Goal: Information Seeking & Learning: Learn about a topic

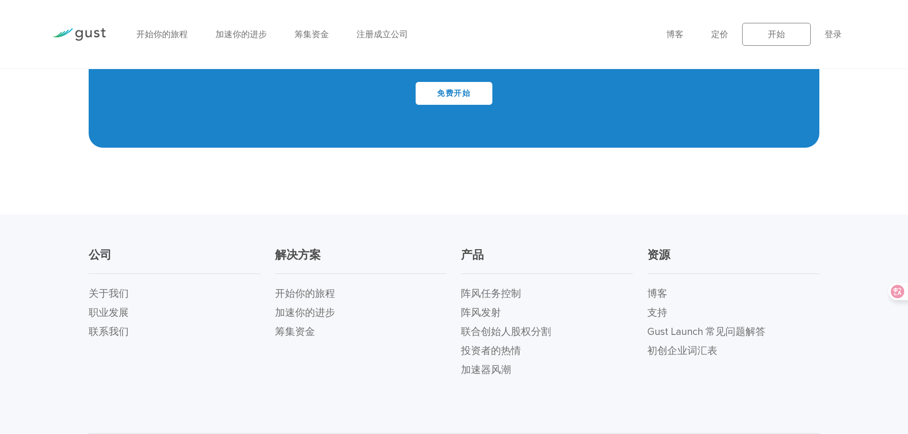
scroll to position [4075, 0]
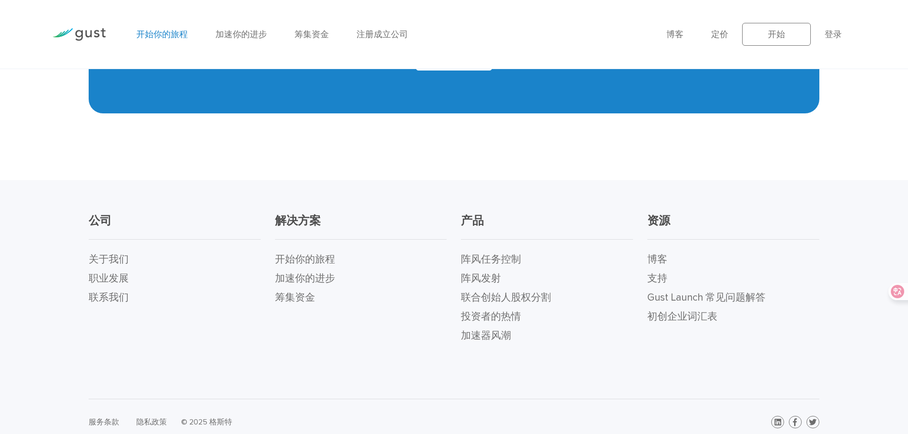
click at [165, 34] on font "开始你的旅程" at bounding box center [161, 35] width 51 height 10
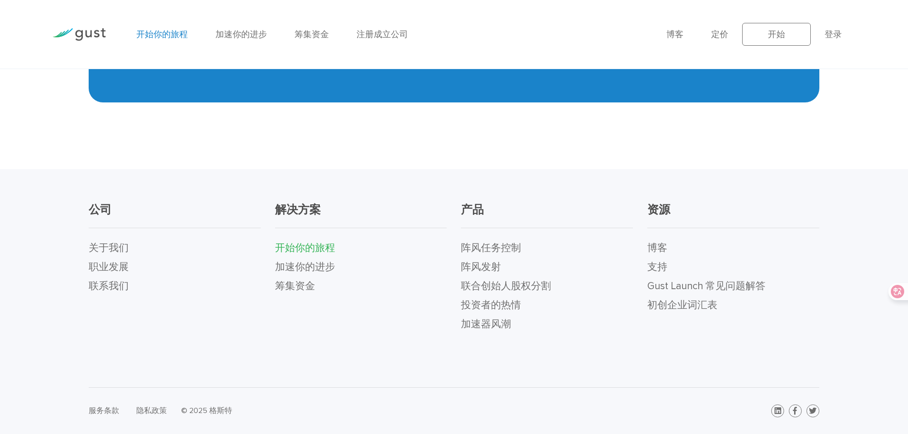
scroll to position [2148, 0]
click at [248, 34] on font "加速你的进步" at bounding box center [240, 35] width 51 height 10
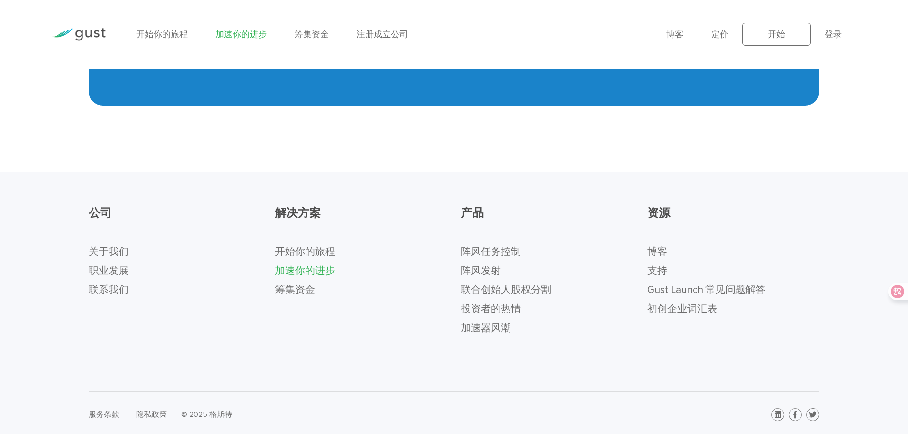
scroll to position [2051, 0]
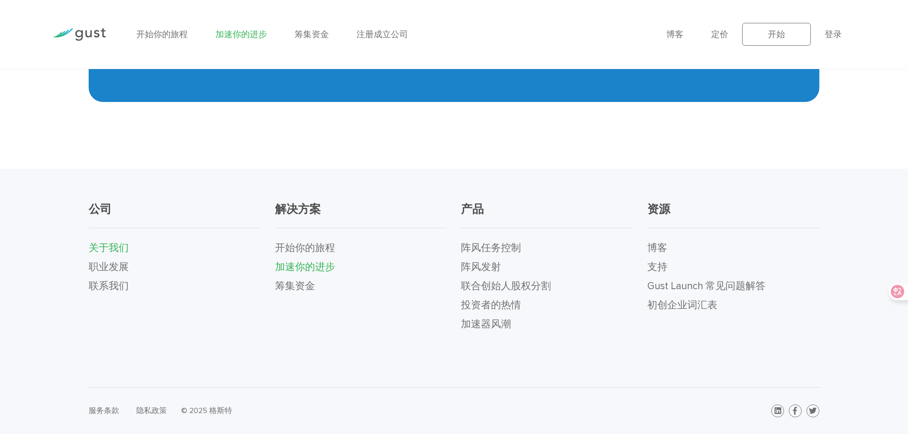
click at [115, 252] on font "关于我们" at bounding box center [109, 248] width 40 height 12
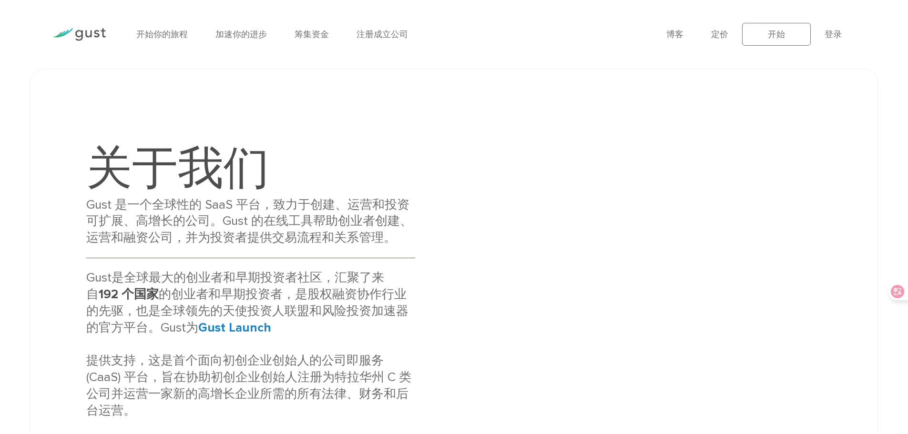
click at [190, 205] on font "Gust 是一个全球性的 SaaS 平台，致力于创建、运营和投资可扩展、高增长的公司。Gust 的在线工具帮助创业者创建、运营和融资公司，并为投资者提供交易流…" at bounding box center [249, 221] width 326 height 48
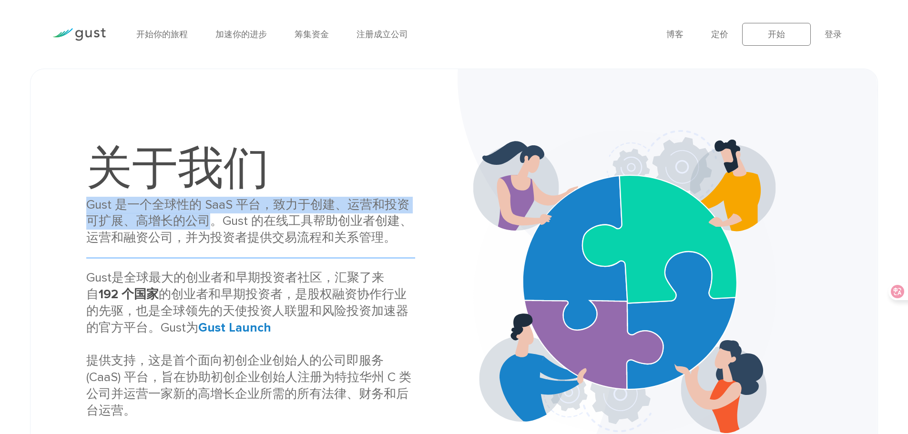
drag, startPoint x: 86, startPoint y: 201, endPoint x: 206, endPoint y: 219, distance: 121.9
click at [206, 219] on font "Gust 是一个全球性的 SaaS 平台，致力于创建、运营和投资可扩展、高增长的公司。Gust 的在线工具帮助创业者创建、运营和融资公司，并为投资者提供交易流…" at bounding box center [249, 221] width 326 height 48
copy font "Gust 是一个全球性的 SaaS 平台，致力于创建、运营和投资可扩展、高增长的公司"
